Goal: Task Accomplishment & Management: Manage account settings

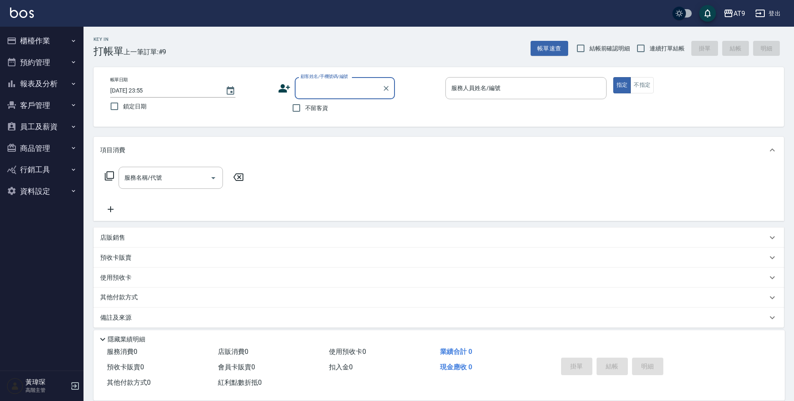
click at [58, 33] on button "櫃檯作業" at bounding box center [41, 41] width 77 height 22
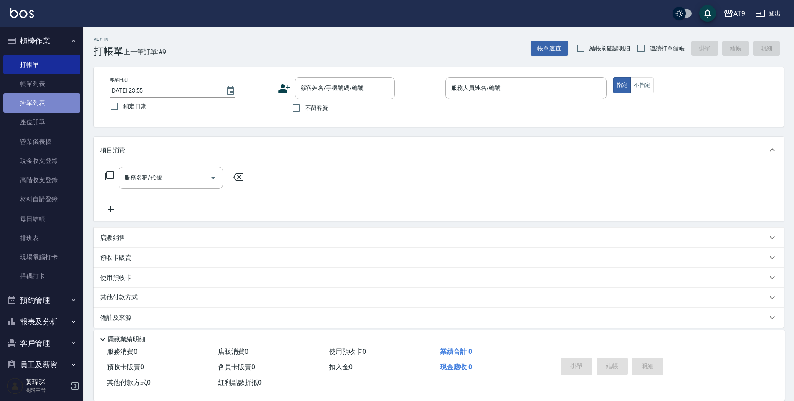
click at [45, 94] on link "掛單列表" at bounding box center [41, 102] width 77 height 19
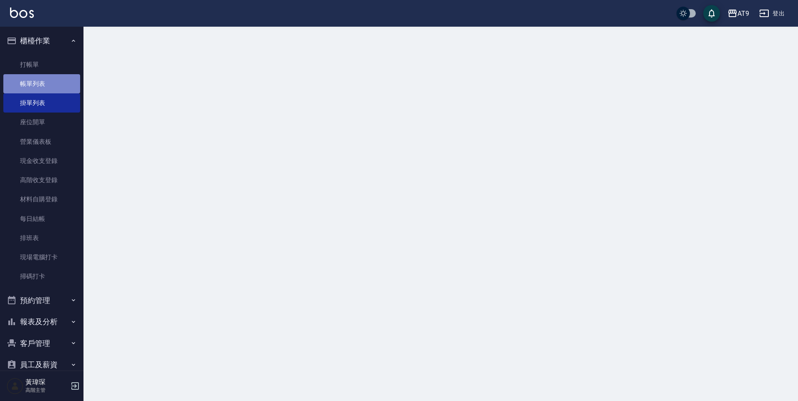
click at [45, 86] on link "帳單列表" at bounding box center [41, 83] width 77 height 19
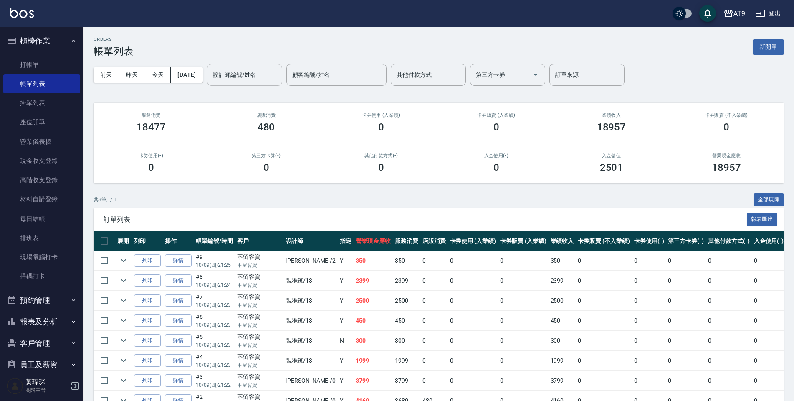
click at [253, 78] on input "設計師編號/姓名" at bounding box center [245, 75] width 68 height 15
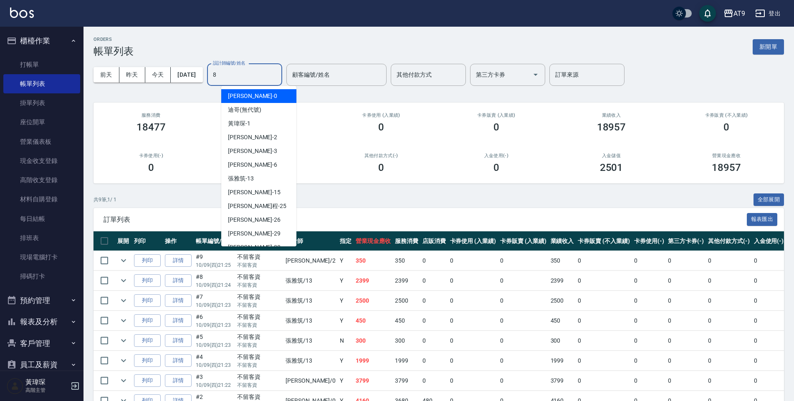
type input "8"
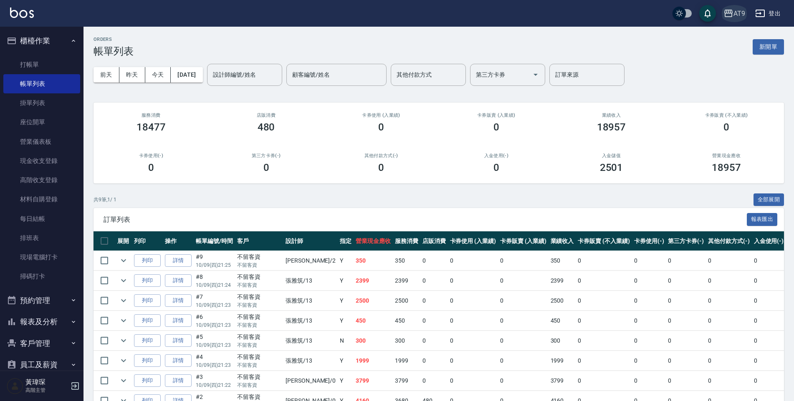
click at [727, 16] on icon "button" at bounding box center [728, 14] width 8 height 8
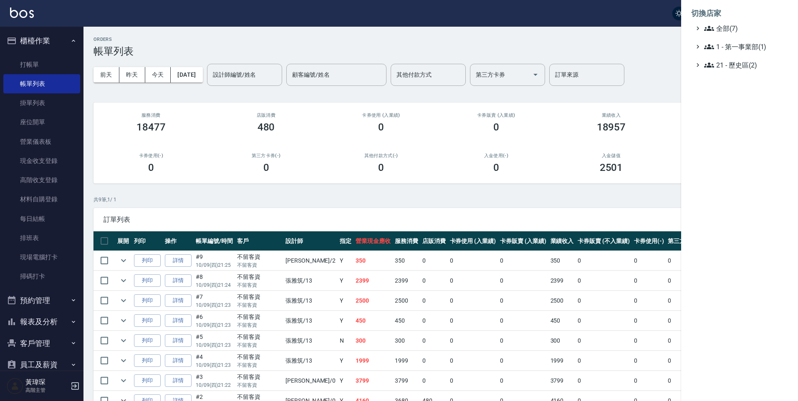
click at [723, 72] on ul "切換店家 全部(7) 1 - 第一事業部(1) 21 - 歷史區(2)" at bounding box center [739, 36] width 117 height 73
click at [725, 33] on span "全部(7)" at bounding box center [744, 28] width 81 height 10
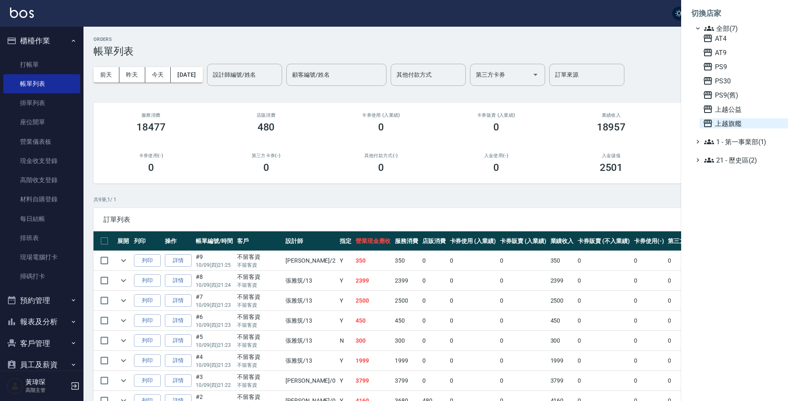
click at [736, 122] on span "上越旗艦" at bounding box center [744, 123] width 82 height 10
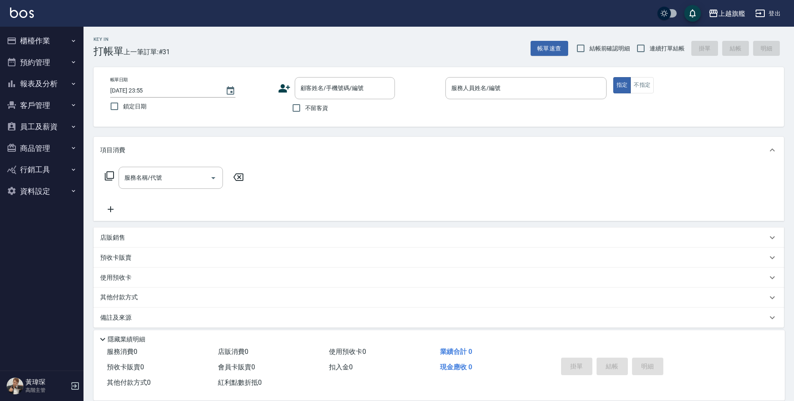
click at [60, 29] on ul "櫃檯作業 打帳單 帳單列表 掛單列表 座位開單 營業儀表板 現金收支登錄 高階收支登錄 材料自購登錄 每日結帳 排班表 現場電腦打卡 掃碼打卡 預約管理 預約…" at bounding box center [41, 116] width 77 height 179
click at [62, 32] on button "櫃檯作業" at bounding box center [41, 41] width 77 height 22
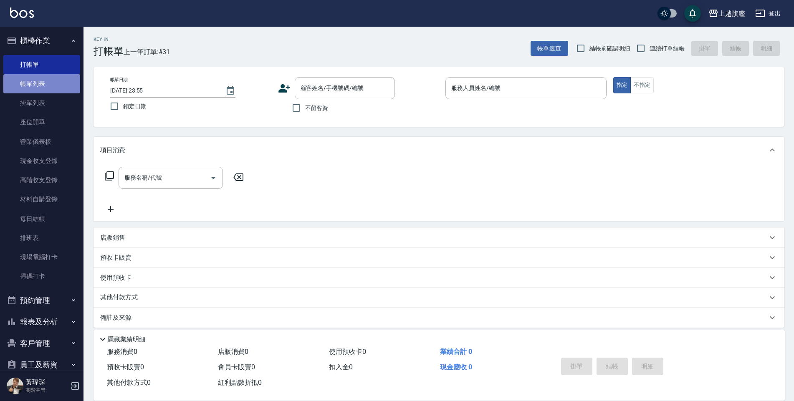
click at [54, 88] on link "帳單列表" at bounding box center [41, 83] width 77 height 19
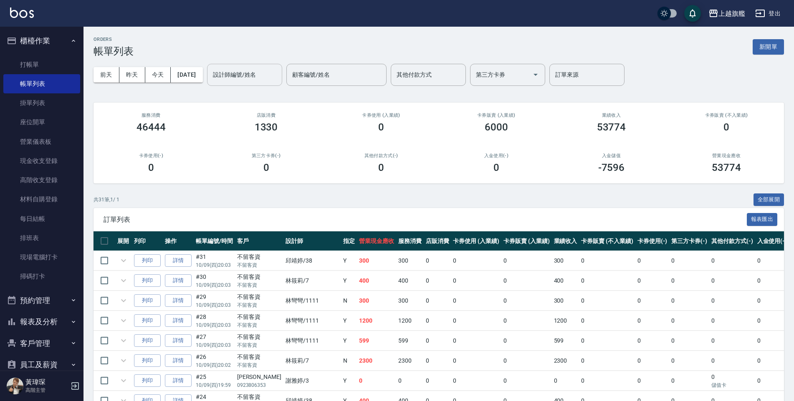
click at [272, 77] on input "設計師編號/姓名" at bounding box center [245, 75] width 68 height 15
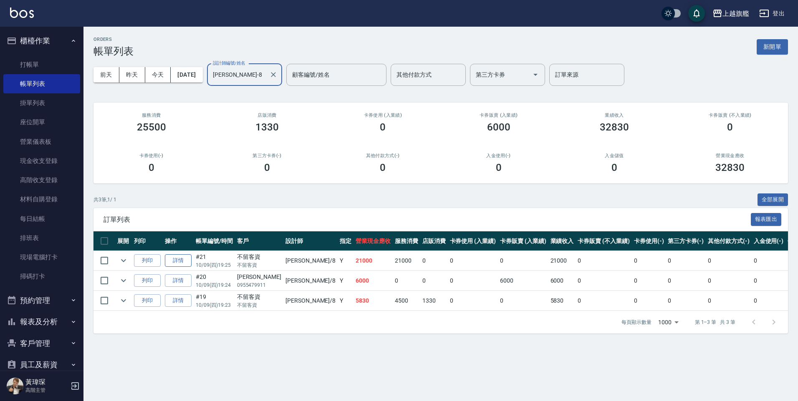
type input "[PERSON_NAME]-8"
click at [185, 260] on link "詳情" at bounding box center [178, 260] width 27 height 13
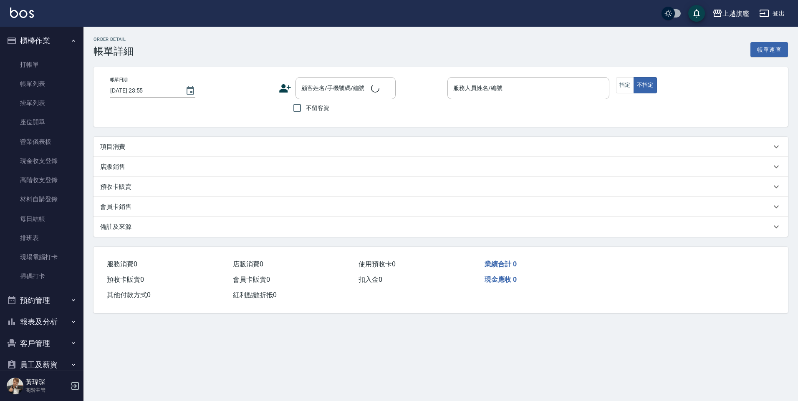
type input "[DATE] 19:25"
checkbox input "true"
type input "[PERSON_NAME]-8"
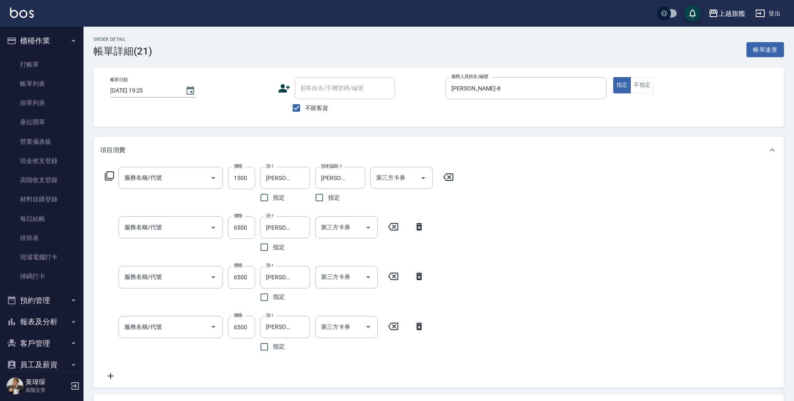
type input "燙髮1000(203)"
type input "20吋羽毛白金(65500)"
click at [181, 322] on input "20吋羽毛白金(65500)" at bounding box center [158, 327] width 73 height 15
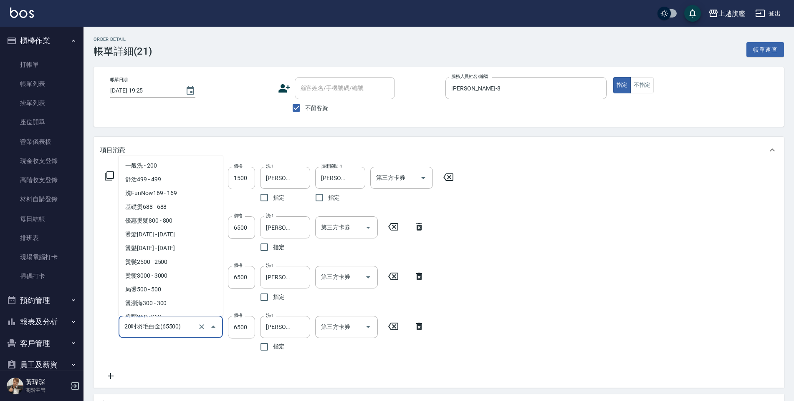
scroll to position [1867, 0]
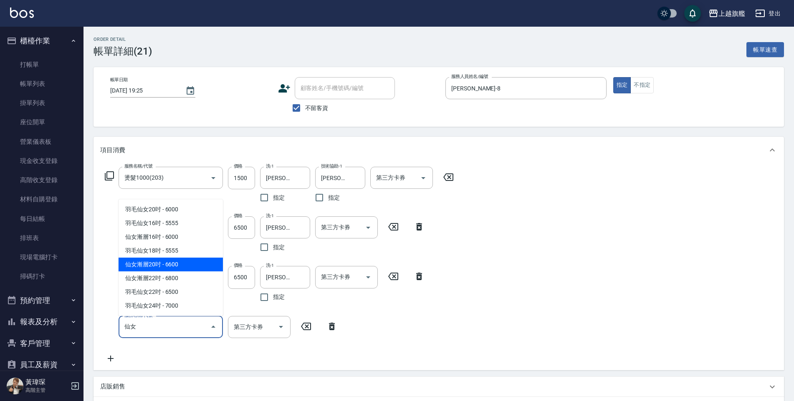
click at [195, 261] on span "仙女漸層20吋 - 6600" at bounding box center [170, 265] width 104 height 14
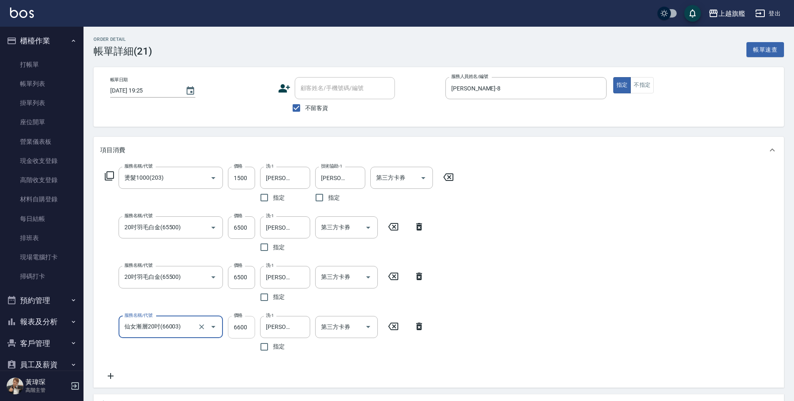
type input "仙女漸層20吋(66003)"
click at [248, 330] on input "6600" at bounding box center [241, 327] width 27 height 23
type input "6500"
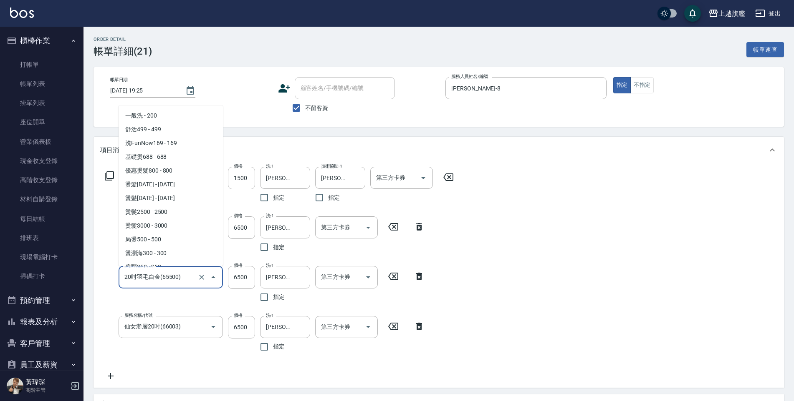
click at [186, 280] on input "20吋羽毛白金(65500)" at bounding box center [158, 277] width 73 height 15
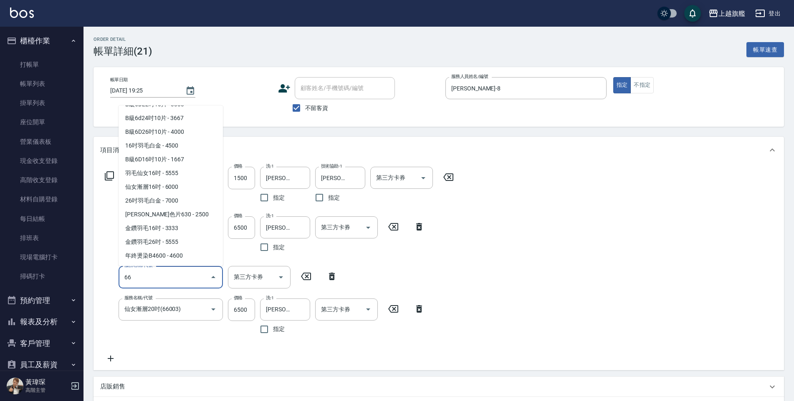
scroll to position [0, 0]
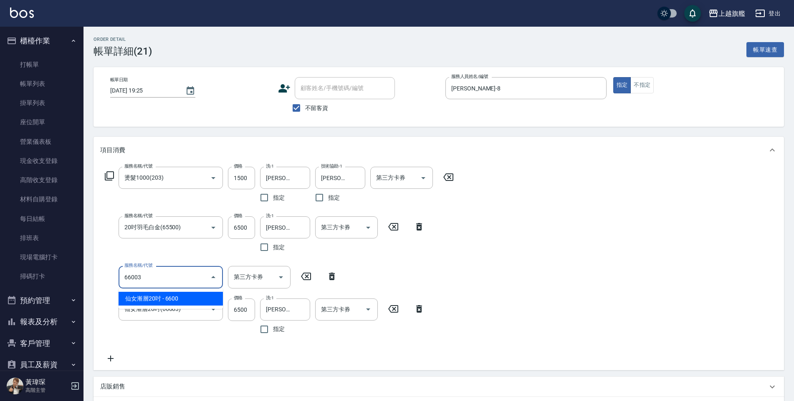
type input "仙女漸層20吋(66003)"
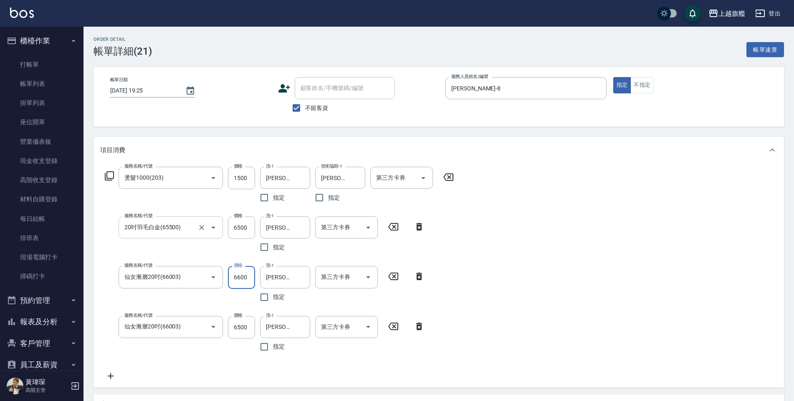
click at [170, 219] on div "20吋羽毛白金(65500) 服務名稱/代號" at bounding box center [170, 228] width 104 height 22
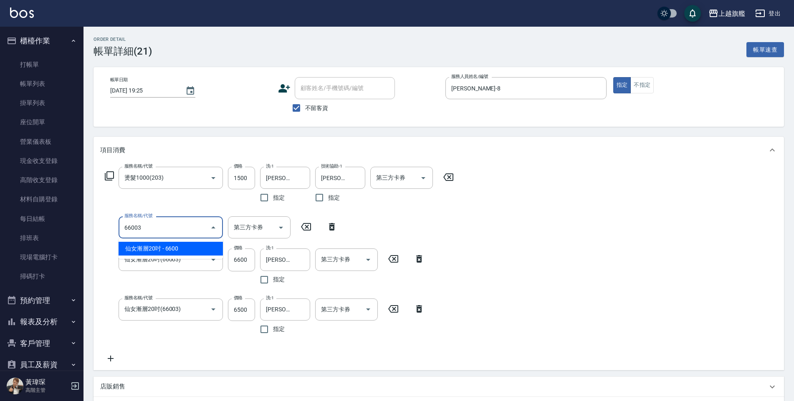
type input "仙女漸層20吋(66003)"
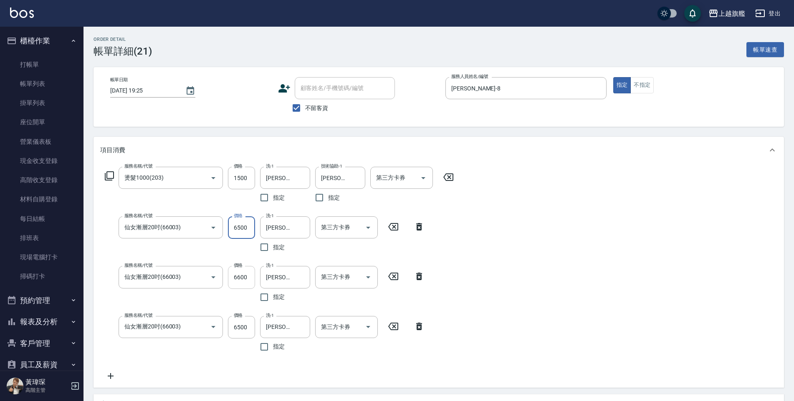
type input "6500"
click at [245, 276] on input "6600" at bounding box center [241, 277] width 27 height 23
type input "6500"
click at [532, 275] on div "服務名稱/代號 燙髮1000(203) 服務名稱/代號 價格 1500 價格 洗-1 [PERSON_NAME]-26 洗-1 指定 技術協助-1 [PERS…" at bounding box center [438, 276] width 690 height 224
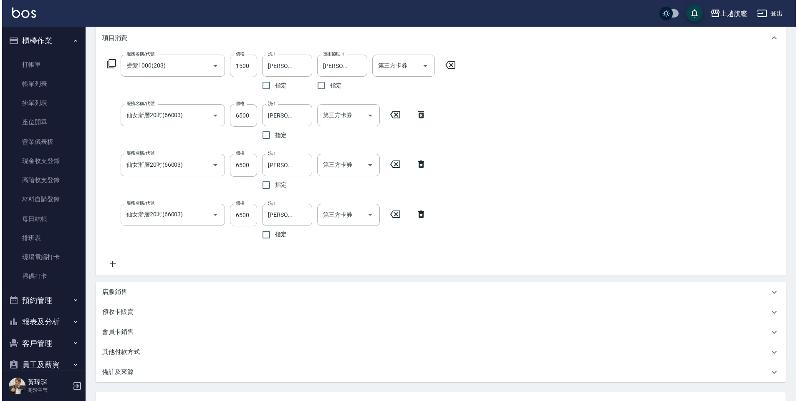
scroll to position [184, 0]
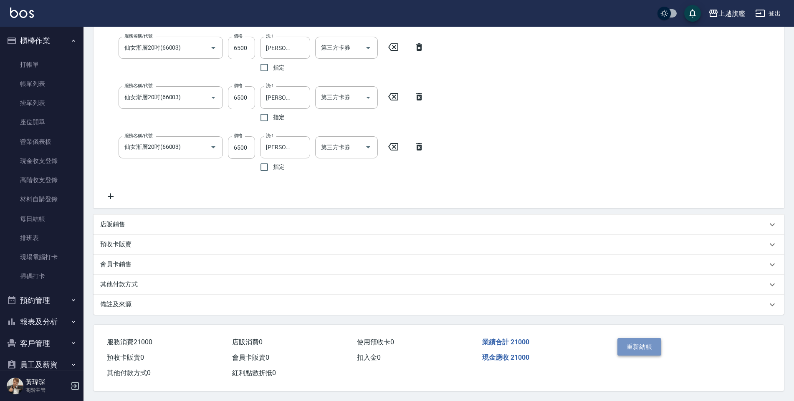
click at [656, 344] on button "重新結帳" at bounding box center [639, 347] width 44 height 18
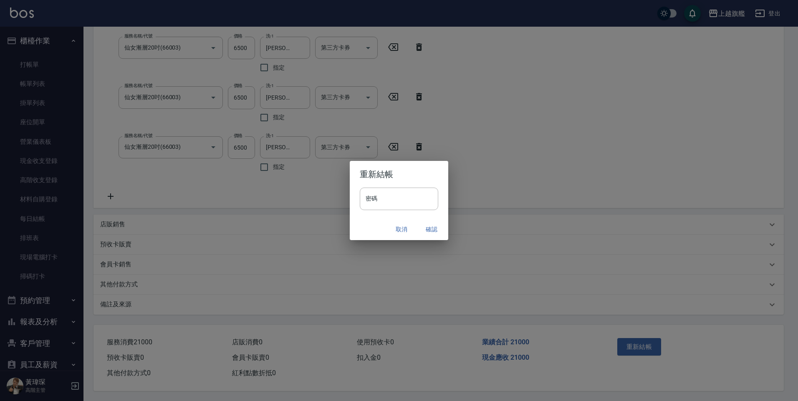
click at [372, 187] on h2 "重新結帳" at bounding box center [399, 174] width 98 height 27
click at [378, 196] on input "密碼" at bounding box center [399, 199] width 78 height 23
type input "**********"
drag, startPoint x: 408, startPoint y: 203, endPoint x: 209, endPoint y: 214, distance: 199.4
click at [209, 214] on div "**********" at bounding box center [399, 200] width 798 height 401
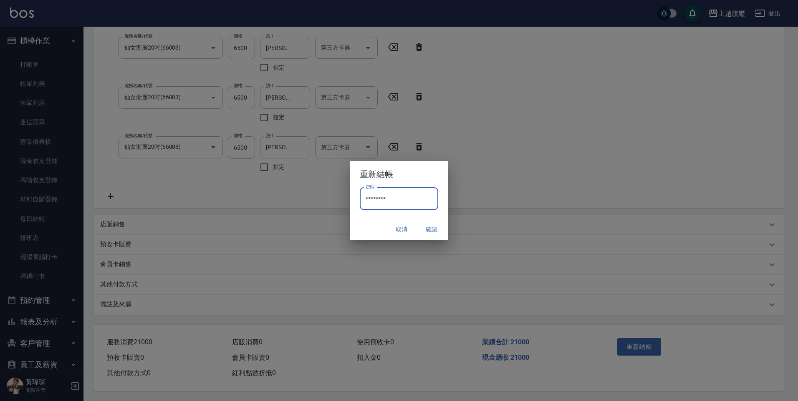
type input "*******"
type input "****"
type input "*"
type input "*******"
click at [438, 228] on button "確認" at bounding box center [431, 229] width 27 height 15
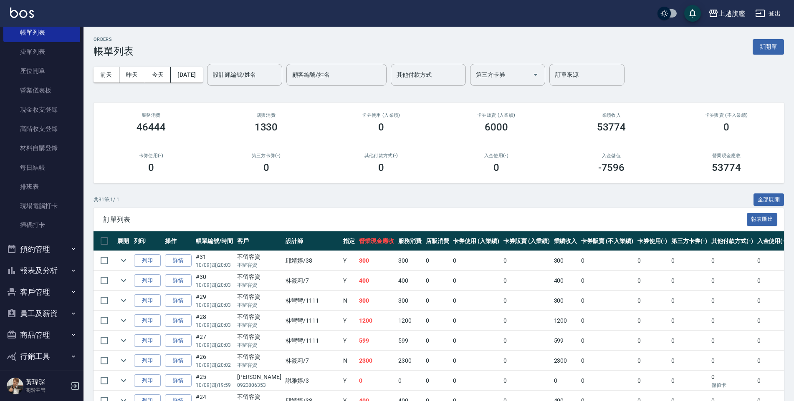
scroll to position [79, 0]
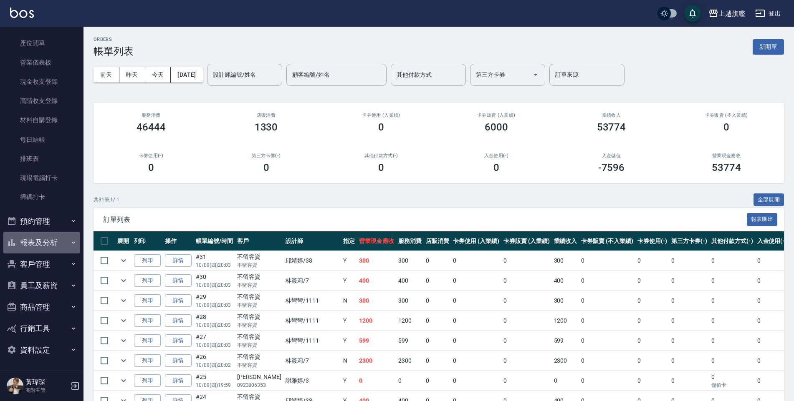
click at [46, 240] on button "報表及分析" at bounding box center [41, 243] width 77 height 22
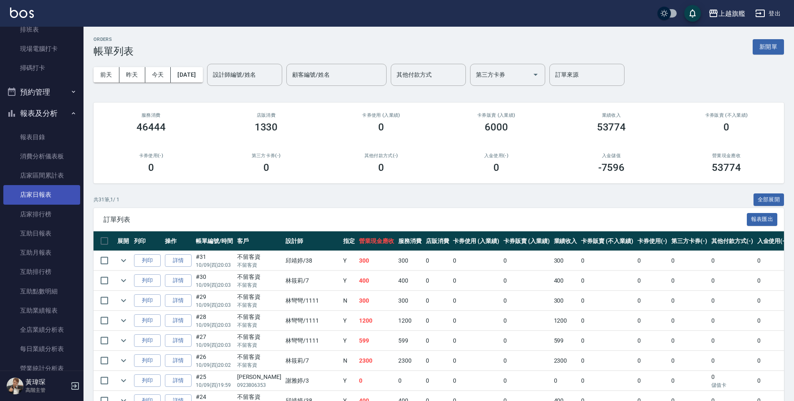
scroll to position [330, 0]
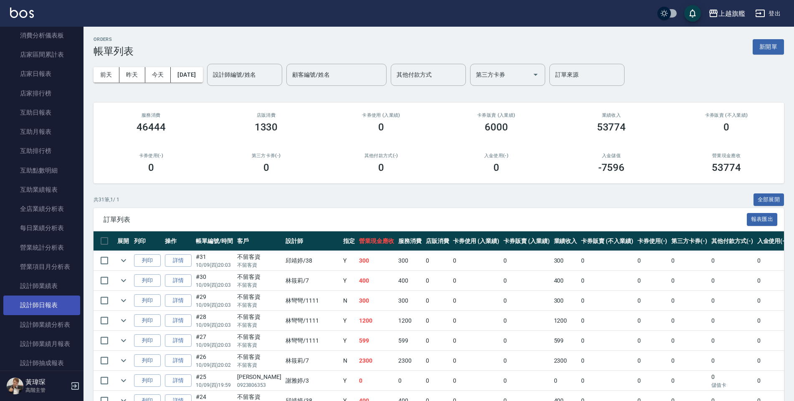
click at [58, 303] on link "設計師日報表" at bounding box center [41, 305] width 77 height 19
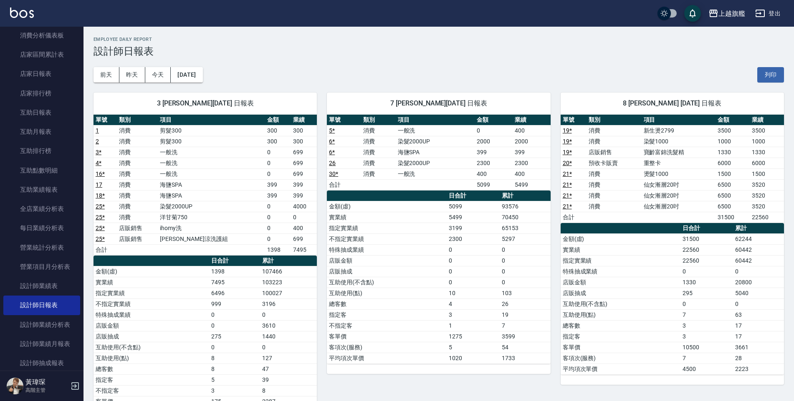
click at [730, 191] on td "6500" at bounding box center [732, 195] width 34 height 11
click at [564, 186] on link "21 *" at bounding box center [566, 184] width 9 height 7
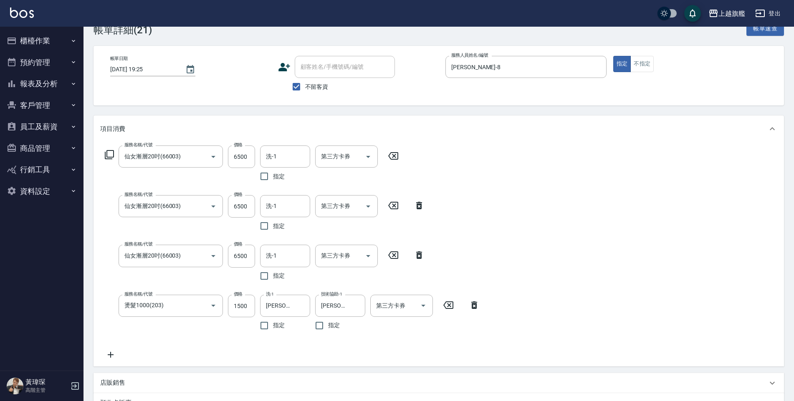
scroll to position [42, 0]
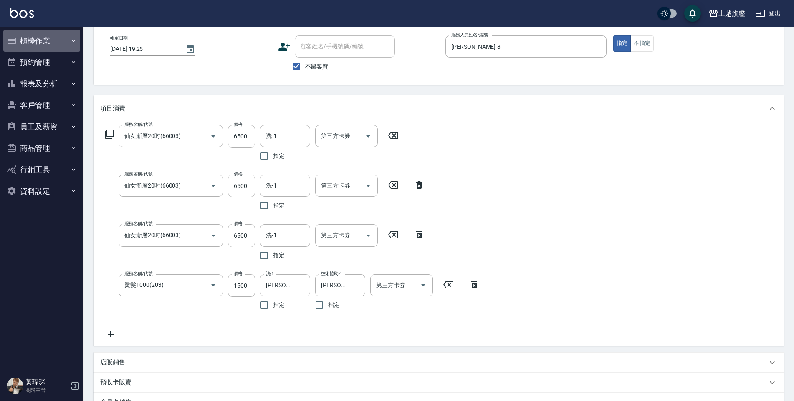
click at [58, 39] on button "櫃檯作業" at bounding box center [41, 41] width 77 height 22
